Goal: Task Accomplishment & Management: Manage account settings

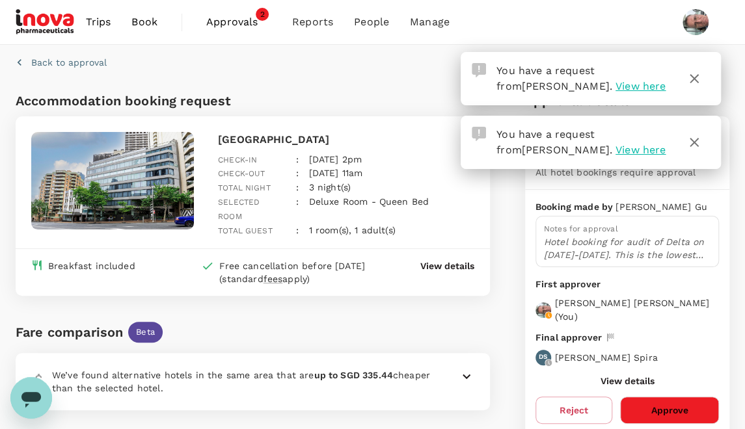
click at [615, 86] on span "View here" at bounding box center [640, 86] width 50 height 12
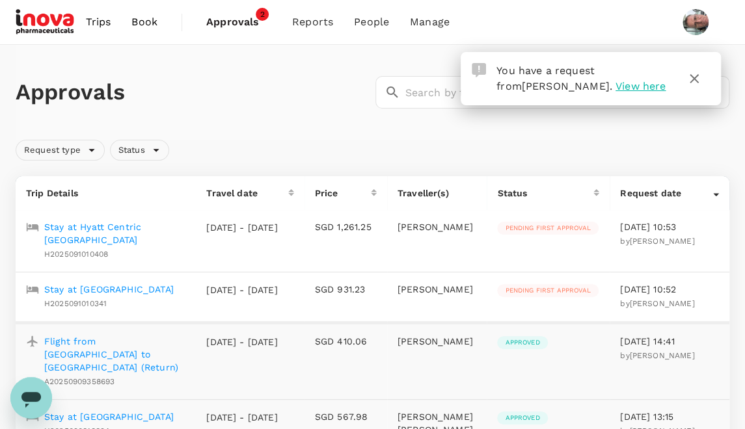
click at [83, 230] on p "Stay at Hyatt Centric [GEOGRAPHIC_DATA]" at bounding box center [114, 233] width 141 height 26
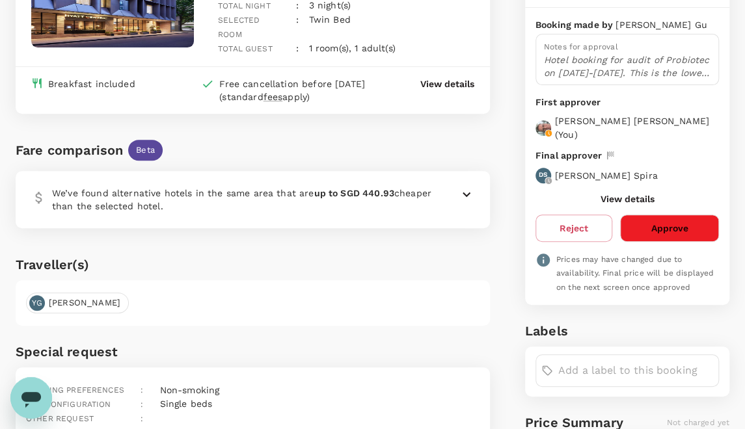
scroll to position [195, 0]
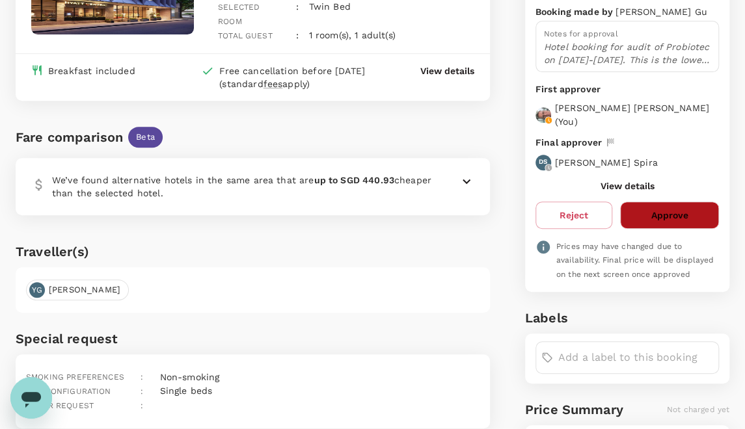
click at [674, 202] on button "Approve" at bounding box center [669, 215] width 99 height 27
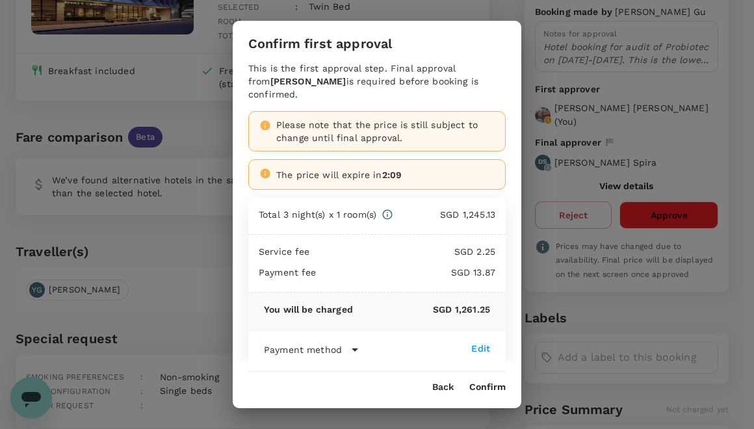
click at [486, 389] on button "Confirm" at bounding box center [488, 387] width 36 height 10
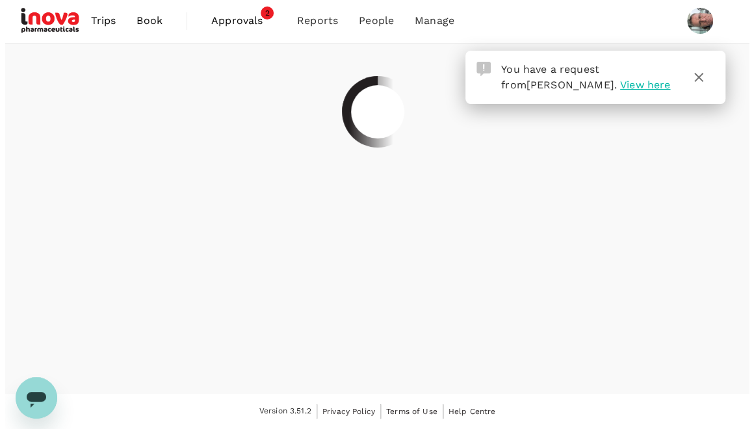
scroll to position [0, 0]
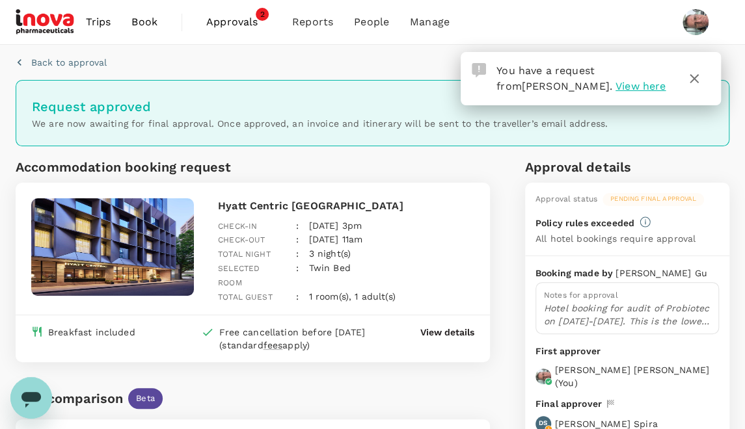
drag, startPoint x: 694, startPoint y: 75, endPoint x: 646, endPoint y: 33, distance: 63.6
click at [646, 33] on div "You have a request from [PERSON_NAME] . View here Trips Book Approvals 2 Report…" at bounding box center [372, 425] width 745 height 851
click at [615, 85] on span "View here" at bounding box center [640, 86] width 50 height 12
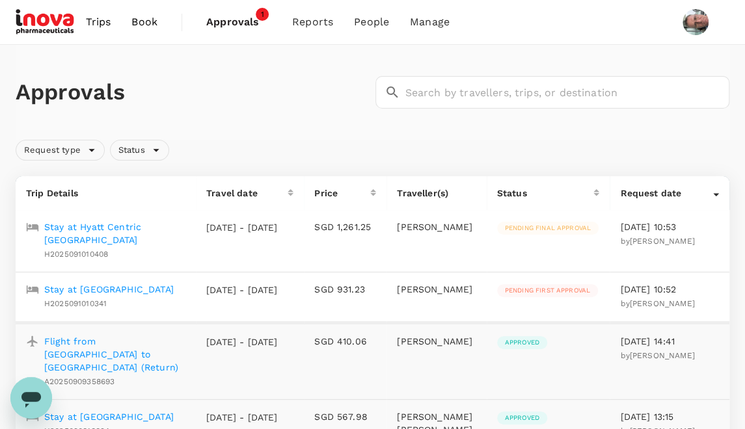
click at [53, 288] on p "Stay at [GEOGRAPHIC_DATA]" at bounding box center [108, 289] width 129 height 13
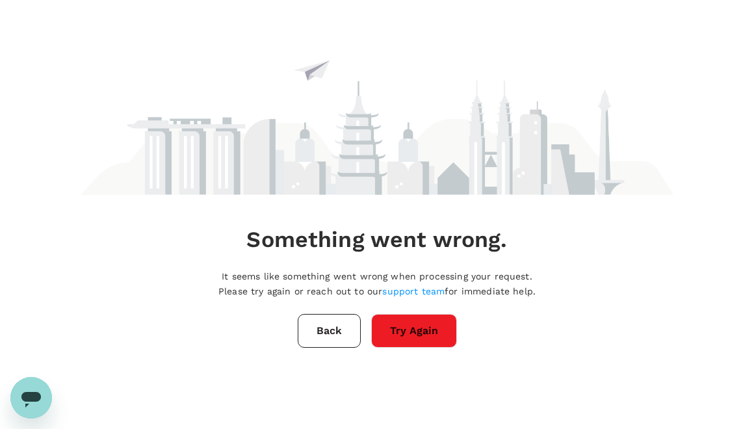
click at [402, 326] on button "Try Again" at bounding box center [414, 331] width 86 height 34
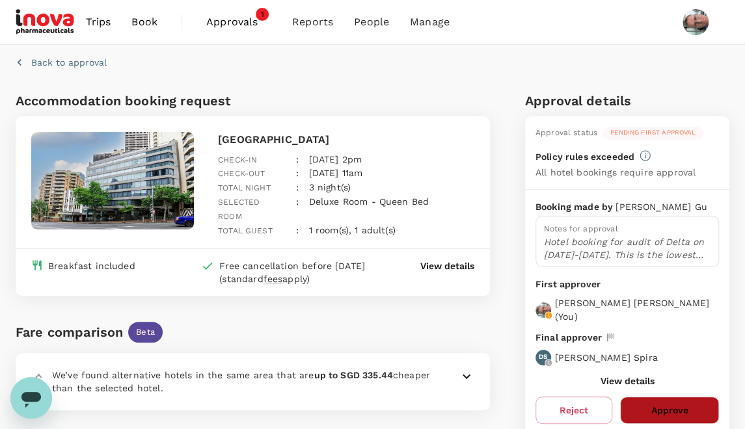
click at [663, 397] on button "Approve" at bounding box center [669, 410] width 99 height 27
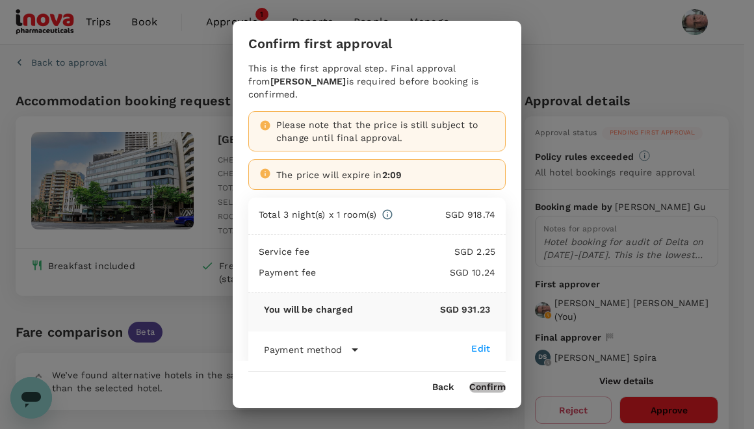
click at [496, 390] on button "Confirm" at bounding box center [488, 387] width 36 height 10
